Goal: Task Accomplishment & Management: Manage account settings

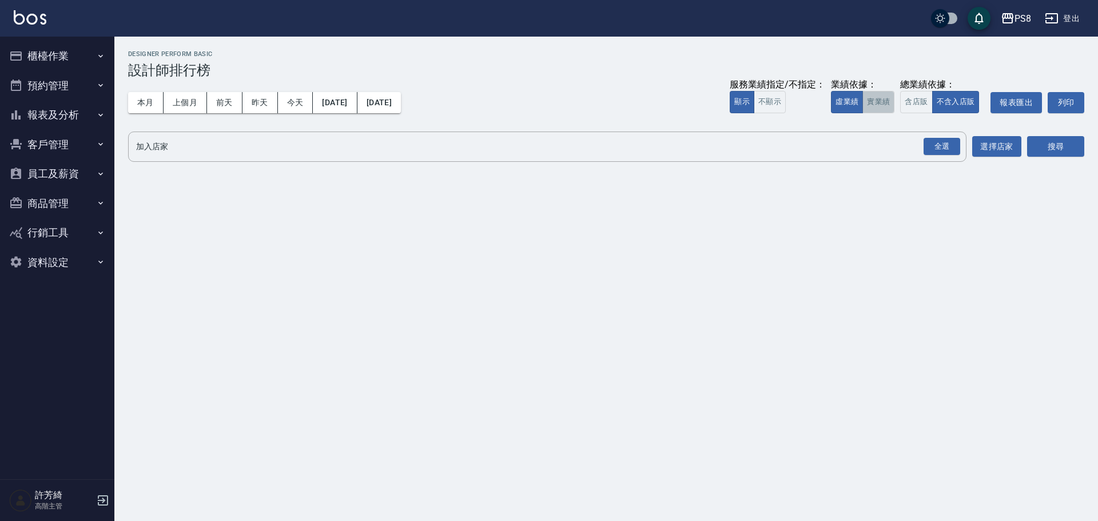
click at [883, 110] on button "實業績" at bounding box center [879, 102] width 32 height 22
click at [935, 138] on div "全選" at bounding box center [942, 147] width 37 height 18
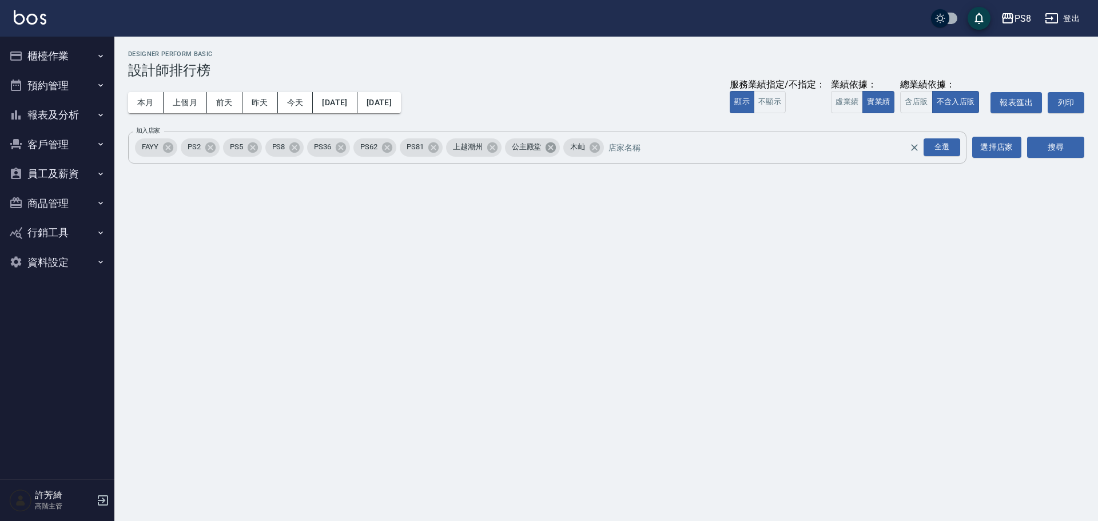
click at [555, 149] on icon at bounding box center [551, 147] width 10 height 10
click at [493, 150] on icon at bounding box center [492, 147] width 10 height 10
click at [163, 148] on icon at bounding box center [168, 147] width 13 height 13
click at [1056, 146] on button "搜尋" at bounding box center [1055, 147] width 57 height 21
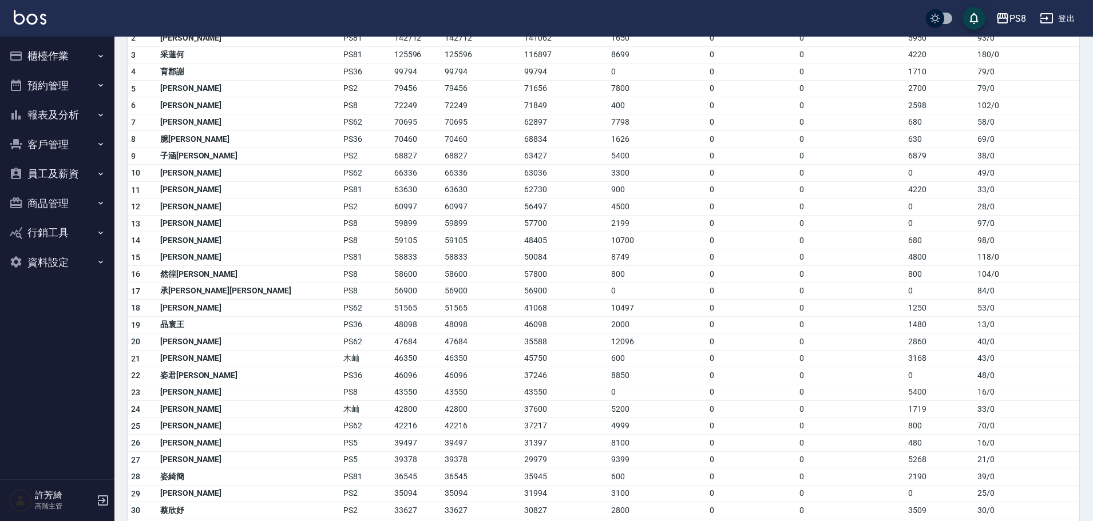
scroll to position [172, 0]
drag, startPoint x: 269, startPoint y: 407, endPoint x: 300, endPoint y: 409, distance: 30.4
click at [391, 409] on td "42800" at bounding box center [416, 407] width 50 height 17
copy td "42800"
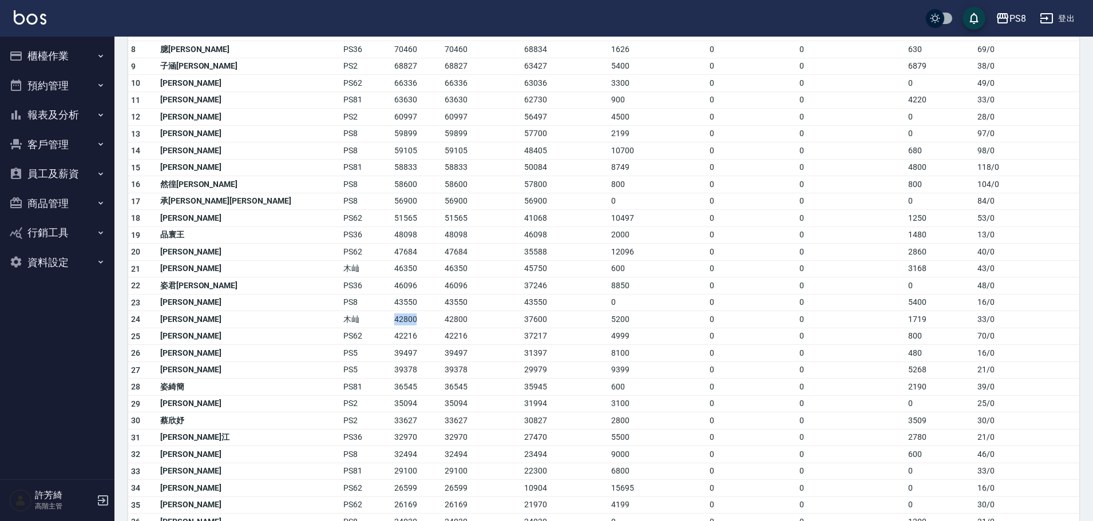
scroll to position [286, 0]
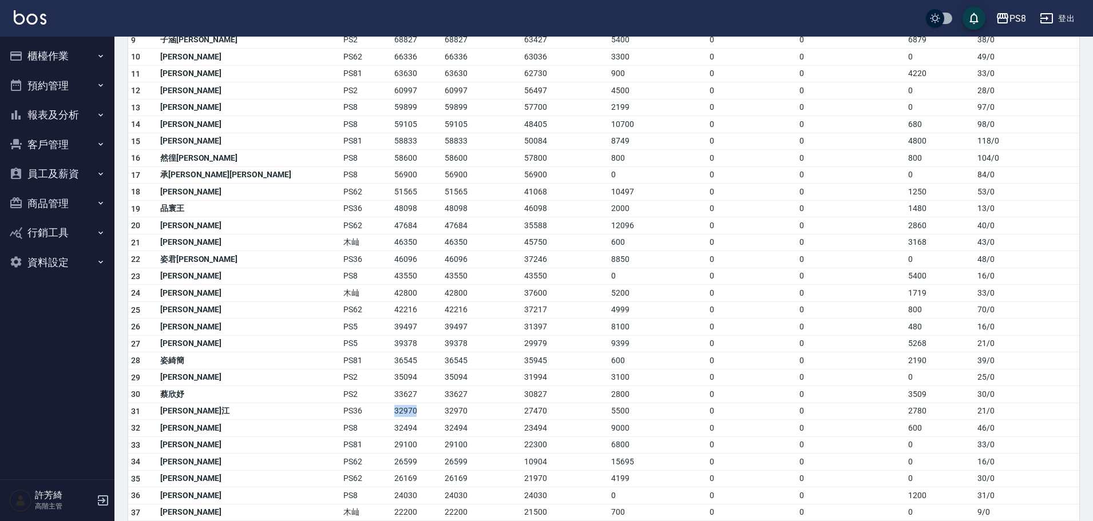
drag, startPoint x: 273, startPoint y: 407, endPoint x: 298, endPoint y: 406, distance: 24.6
click at [391, 406] on td "32970" at bounding box center [416, 411] width 50 height 17
copy td "32970"
drag, startPoint x: 270, startPoint y: 495, endPoint x: 311, endPoint y: 493, distance: 41.2
click at [391, 493] on td "24030" at bounding box center [416, 495] width 50 height 17
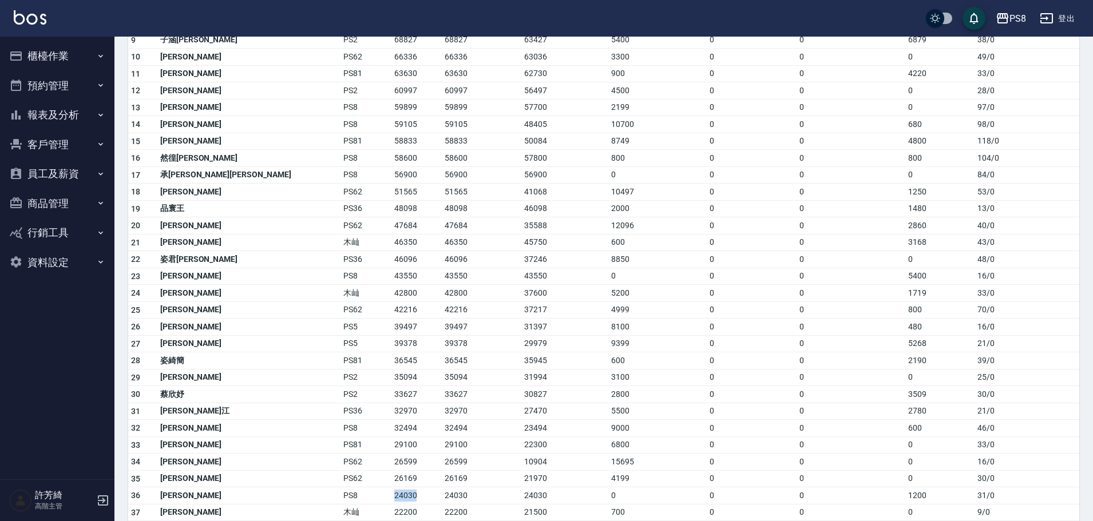
copy td "24030"
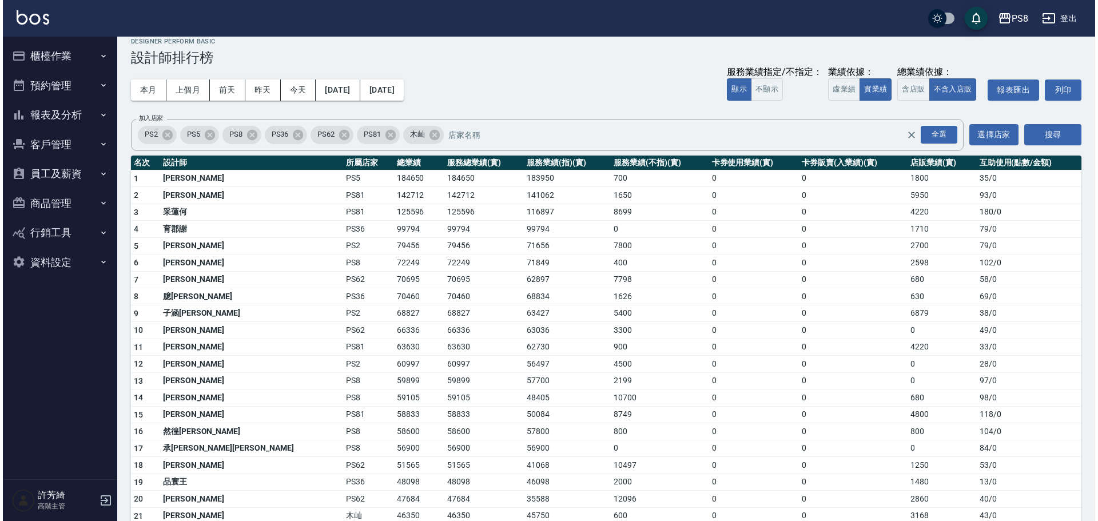
scroll to position [0, 0]
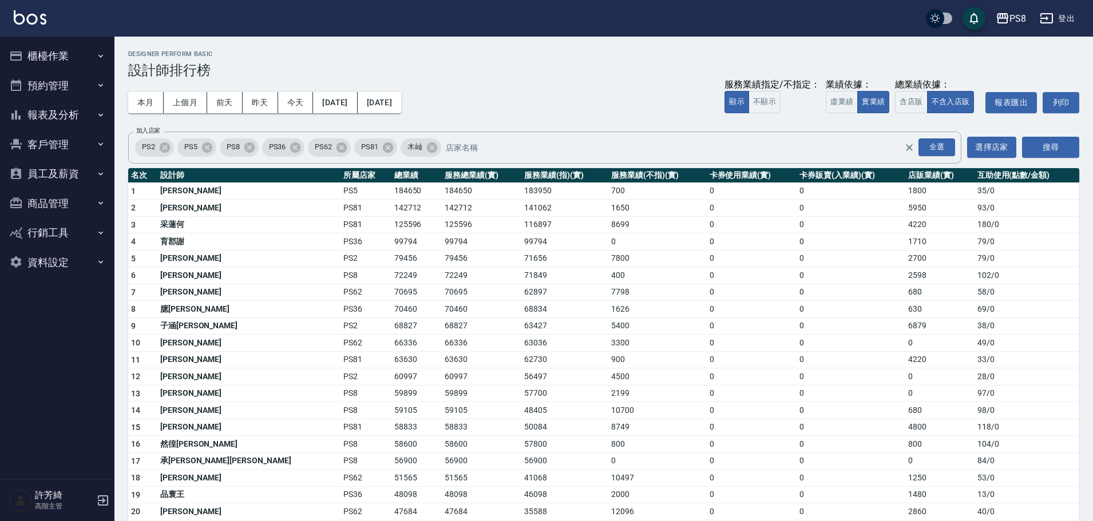
click at [1015, 13] on div "PS8" at bounding box center [1017, 18] width 17 height 14
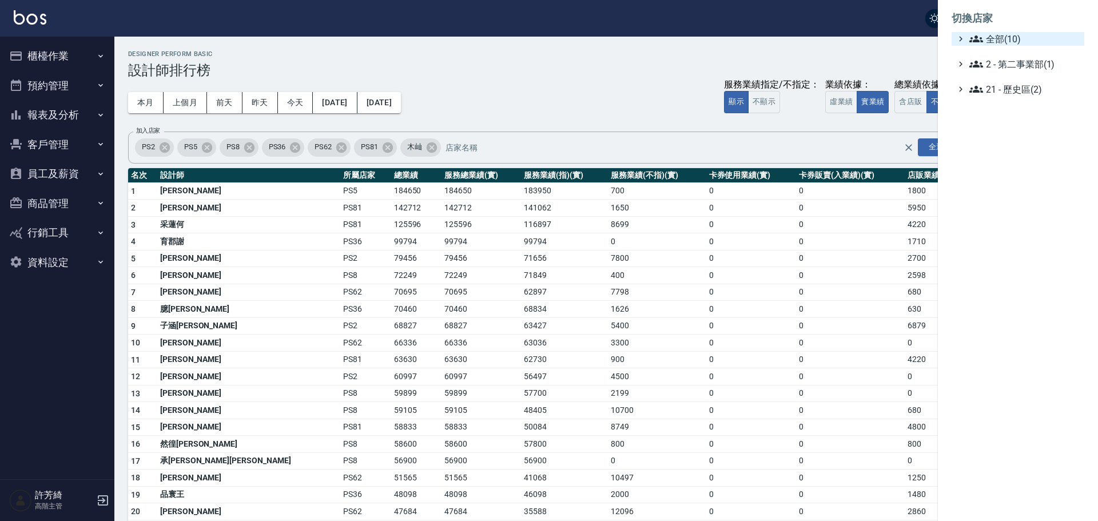
click at [1007, 40] on span "全部(10)" at bounding box center [1025, 39] width 110 height 14
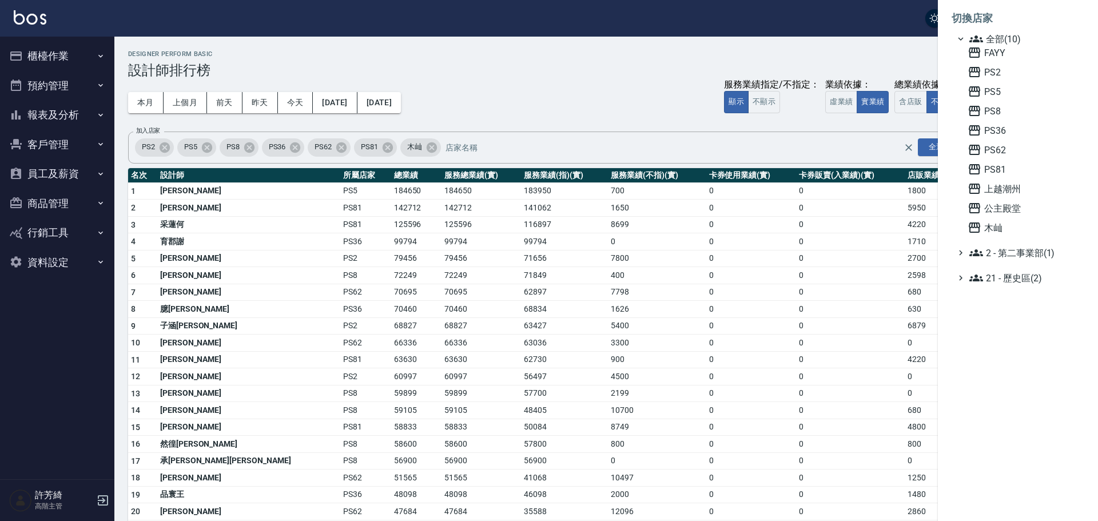
click at [993, 98] on div "FAYY PS2 PS5 PS8 PS36 PS62 PS81 上越潮州 公主殿堂 木屾" at bounding box center [1023, 140] width 121 height 189
click at [992, 94] on span "PS5" at bounding box center [1024, 92] width 112 height 14
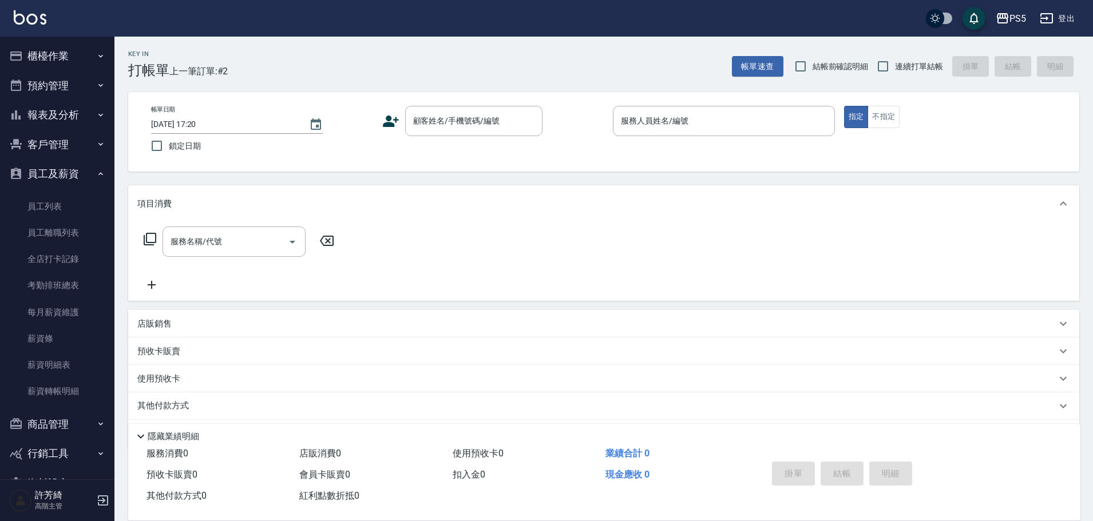
click at [55, 208] on link "員工列表" at bounding box center [57, 206] width 105 height 26
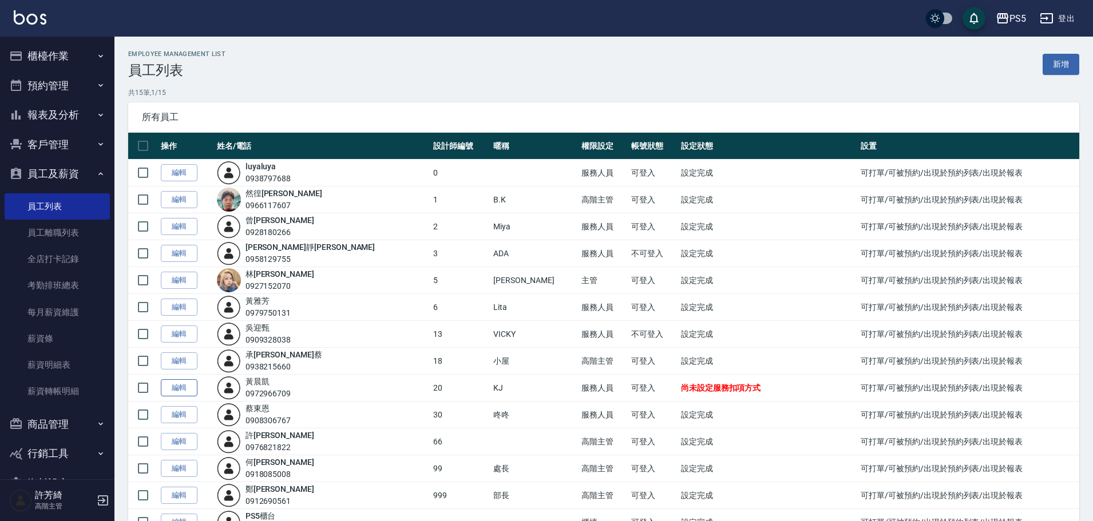
click at [184, 389] on link "編輯" at bounding box center [179, 388] width 37 height 18
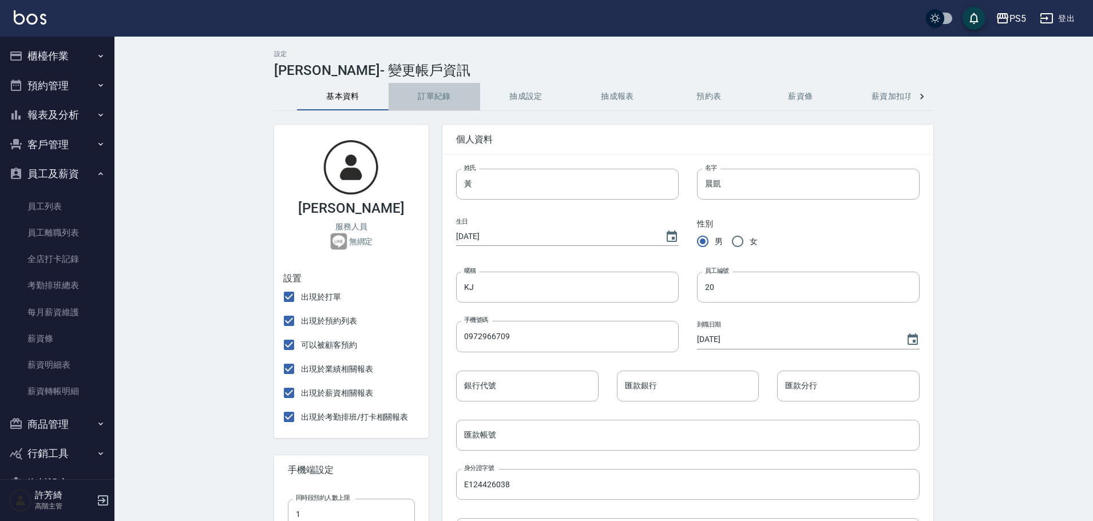
click at [433, 95] on button "訂單紀錄" at bounding box center [434, 96] width 92 height 27
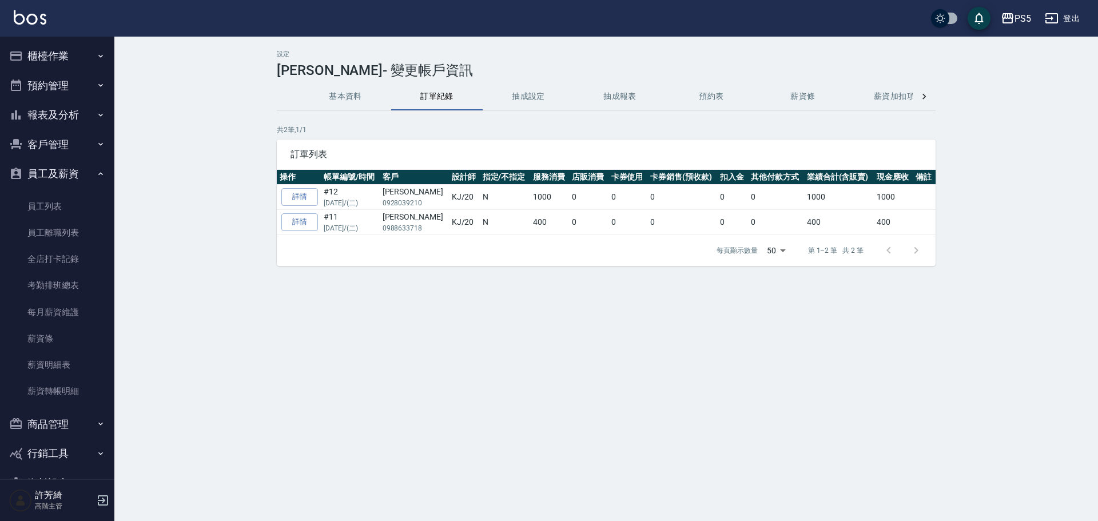
click at [537, 96] on button "抽成設定" at bounding box center [529, 96] width 92 height 27
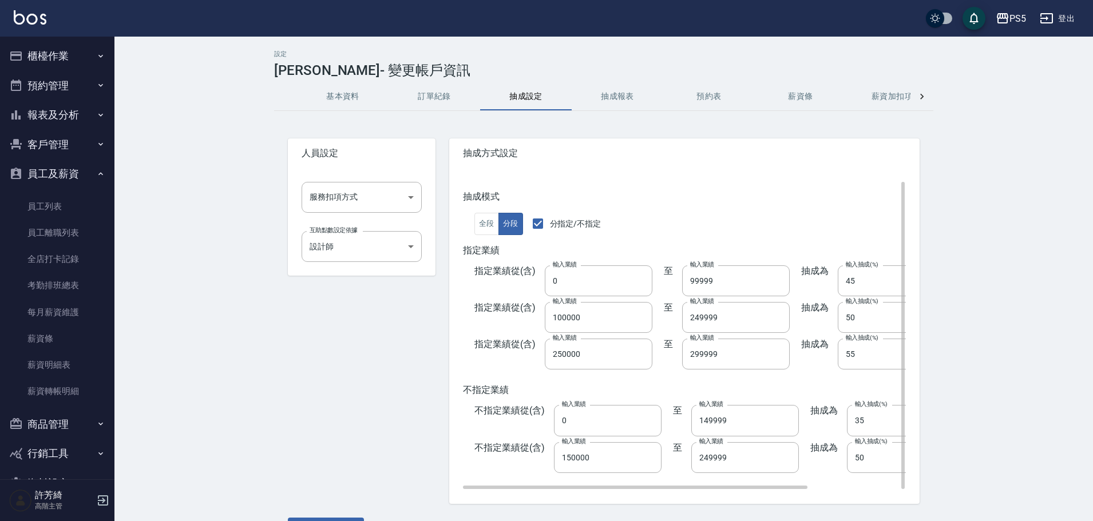
scroll to position [31, 0]
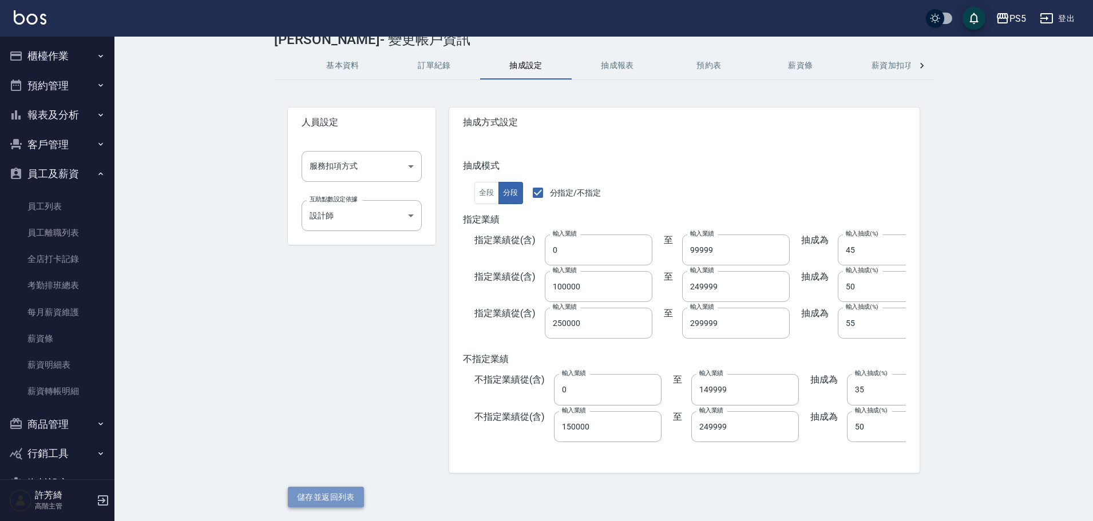
click at [316, 498] on button "儲存並返回列表" at bounding box center [326, 497] width 76 height 21
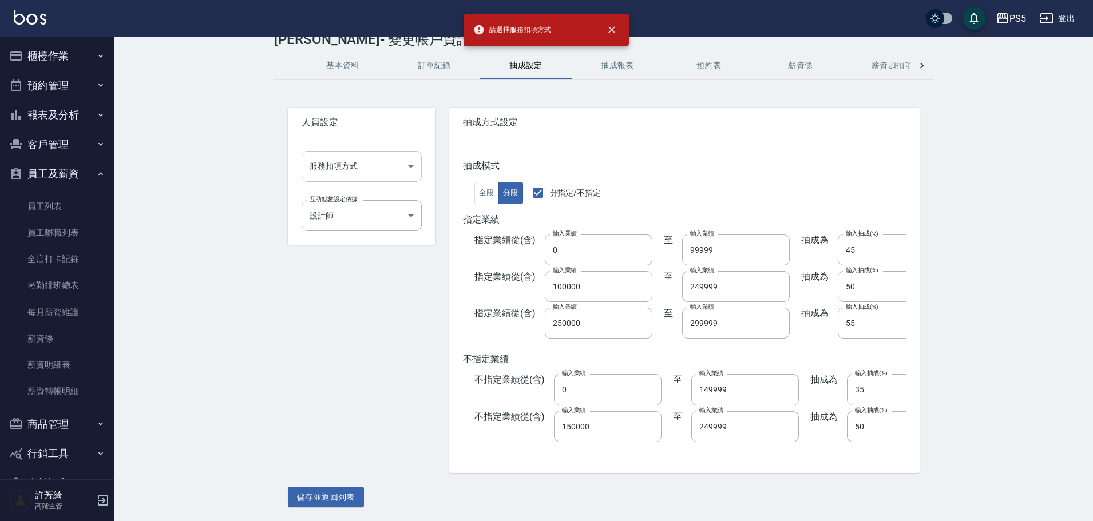
click at [388, 164] on body "請選擇服務扣項方式 PS5 登出 櫃檯作業 打帳單 帳單列表 掛單列表 座位開單 營業儀表板 現金收支登錄 高階收支登錄 材料自購登錄 每日結帳 排班表 現場…" at bounding box center [546, 245] width 1093 height 552
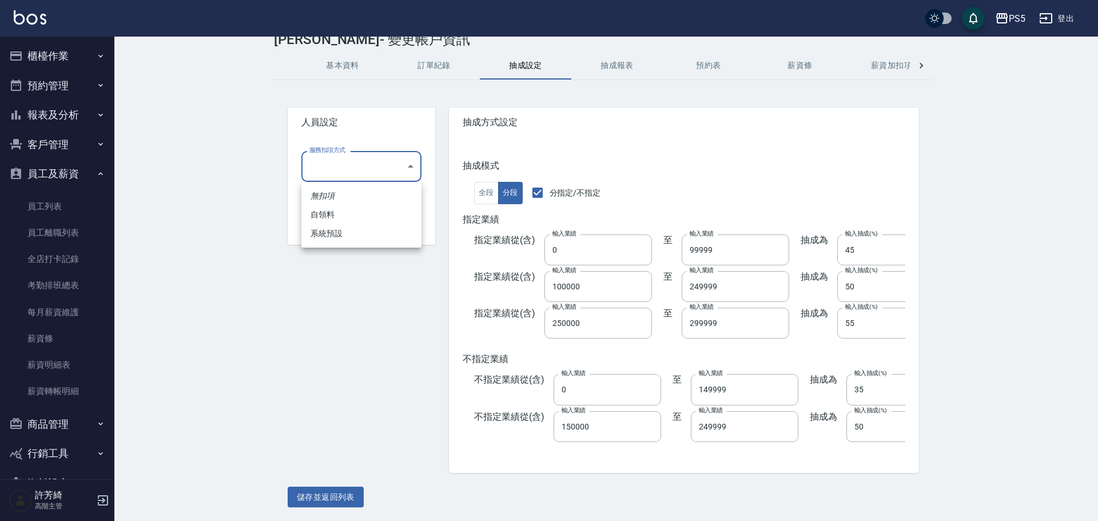
click at [365, 213] on li "自領料" at bounding box center [361, 214] width 120 height 19
type input "自領料"
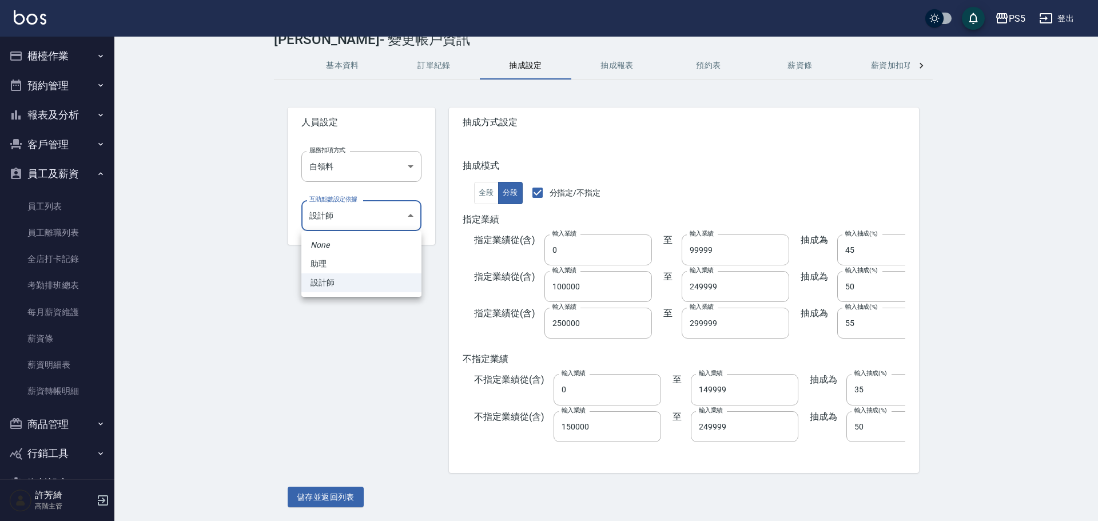
click at [359, 219] on body "PS5 登出 櫃檯作業 打帳單 帳單列表 掛單列表 座位開單 營業儀表板 現金收支登錄 高階收支登錄 材料自購登錄 每日結帳 排班表 現場電腦打卡 掃碼打卡 …" at bounding box center [549, 245] width 1098 height 552
click at [359, 219] on div at bounding box center [549, 260] width 1098 height 521
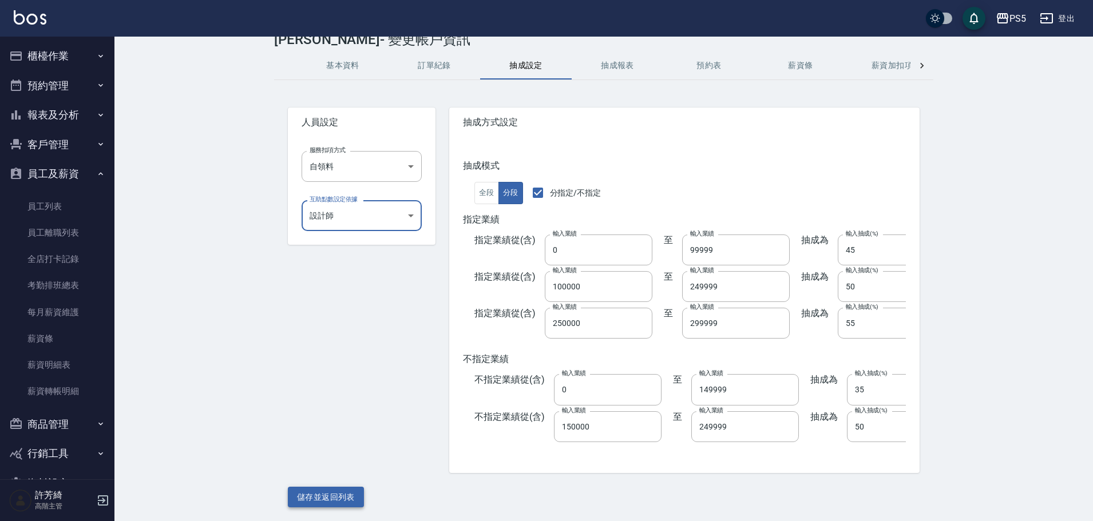
click at [309, 491] on button "儲存並返回列表" at bounding box center [326, 497] width 76 height 21
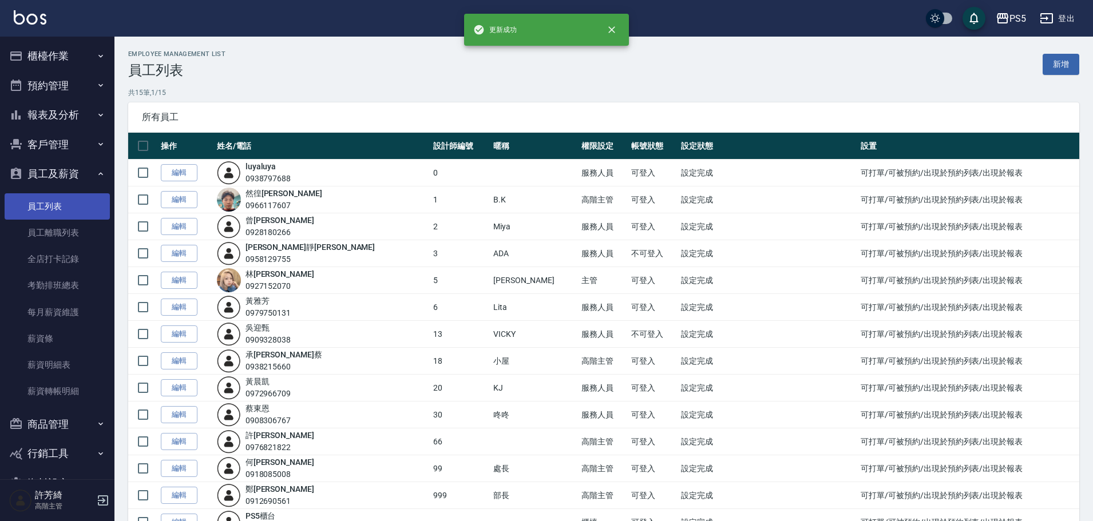
click at [60, 208] on link "員工列表" at bounding box center [57, 206] width 105 height 26
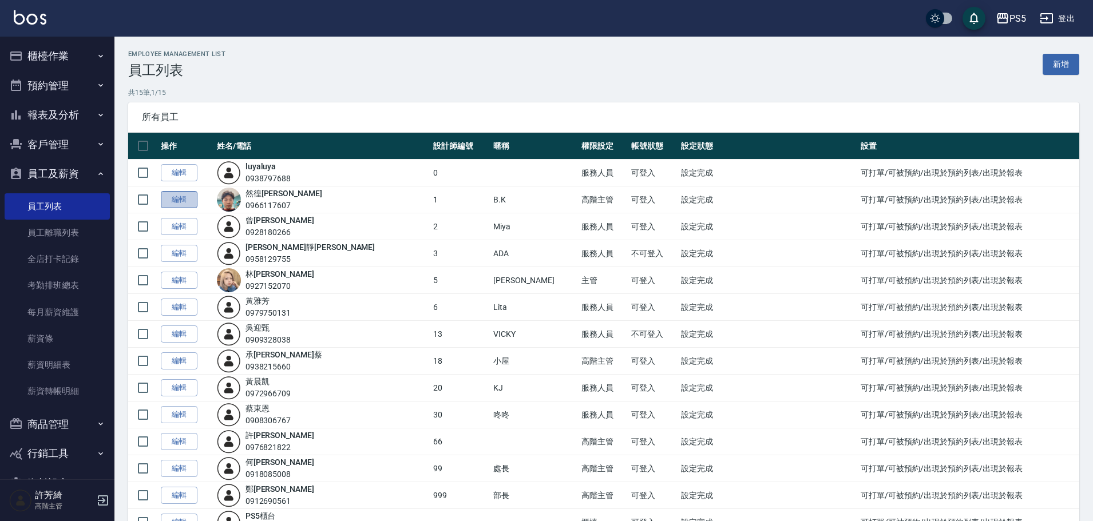
click at [177, 196] on link "編輯" at bounding box center [179, 200] width 37 height 18
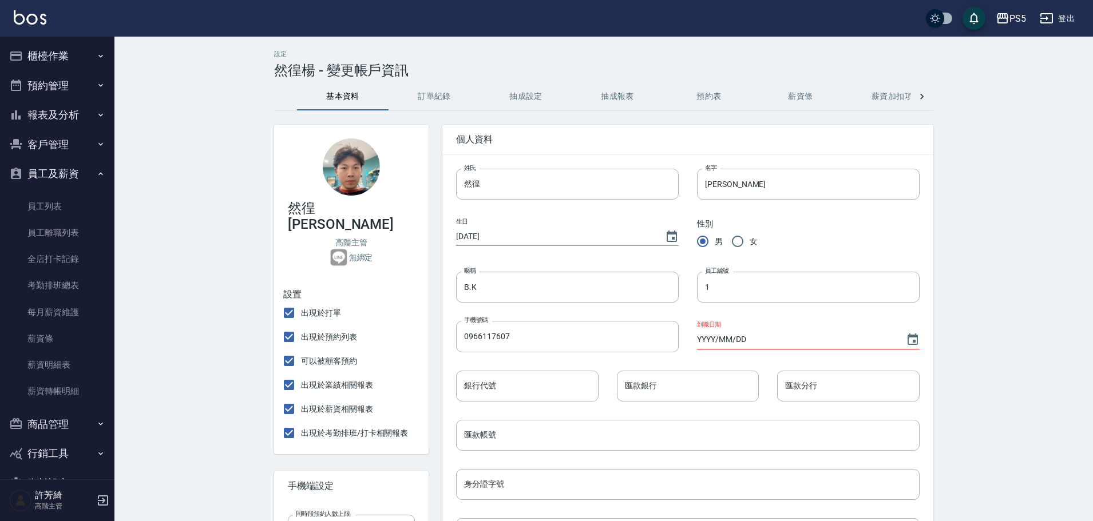
click at [525, 98] on button "抽成設定" at bounding box center [526, 96] width 92 height 27
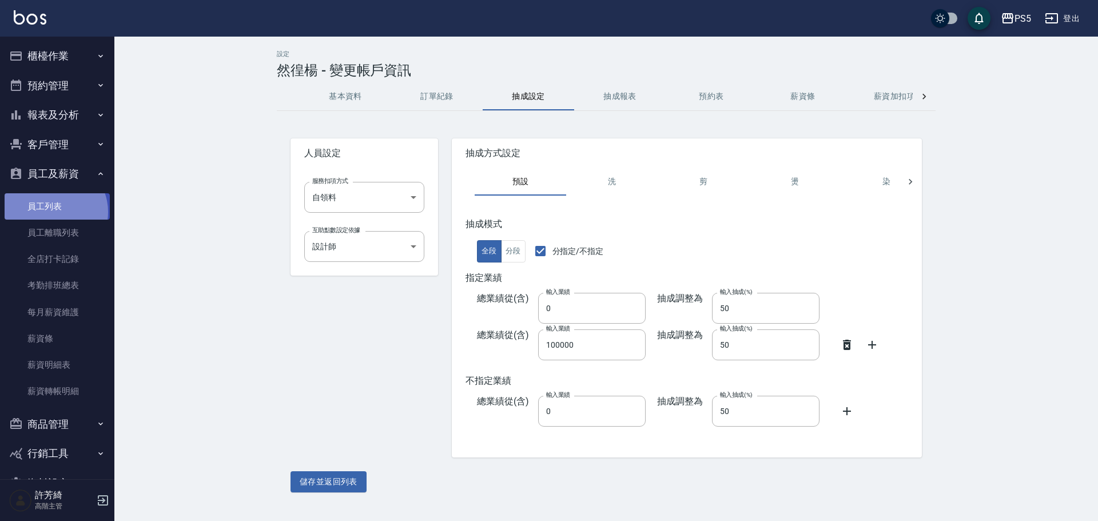
click at [53, 212] on link "員工列表" at bounding box center [57, 206] width 105 height 26
